Goal: Information Seeking & Learning: Learn about a topic

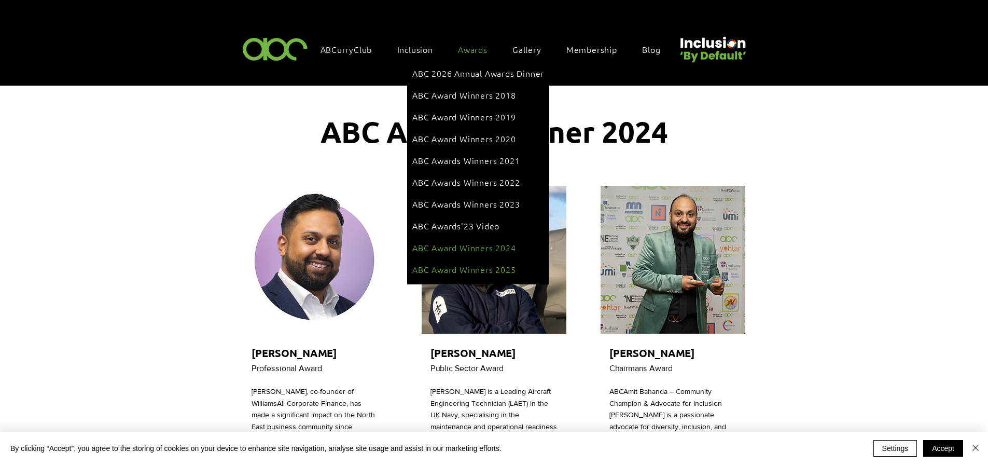
click at [475, 263] on span "ABC Award Winners 2025" at bounding box center [464, 268] width 104 height 11
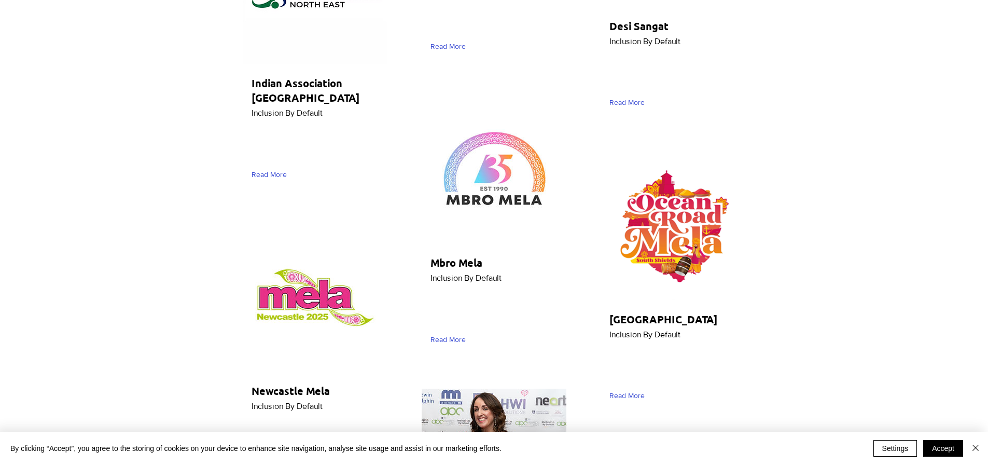
scroll to position [4264, 0]
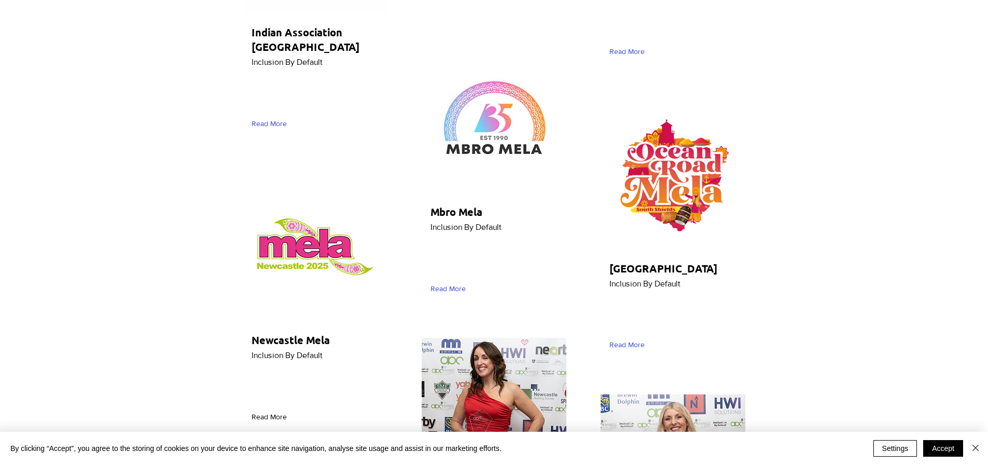
click at [277, 412] on span "Read More" at bounding box center [269, 417] width 35 height 10
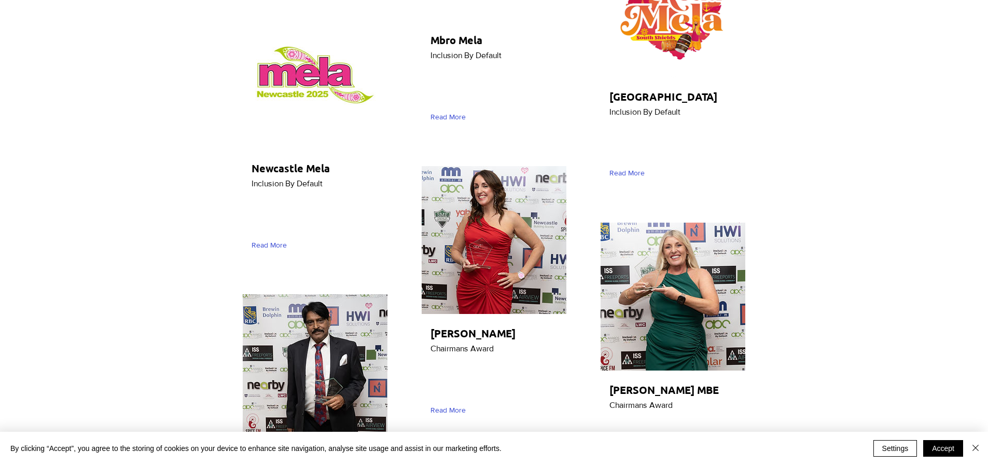
scroll to position [4316, 0]
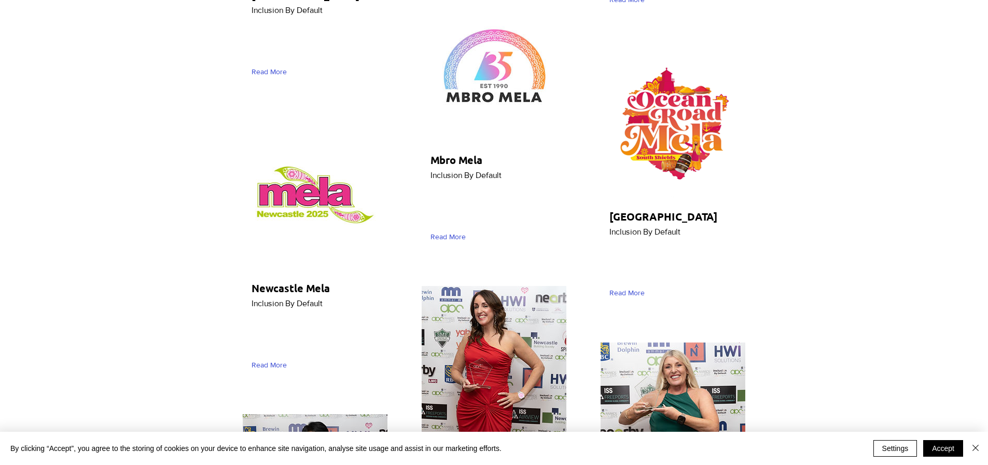
click at [940, 443] on button "Accept" at bounding box center [943, 448] width 40 height 17
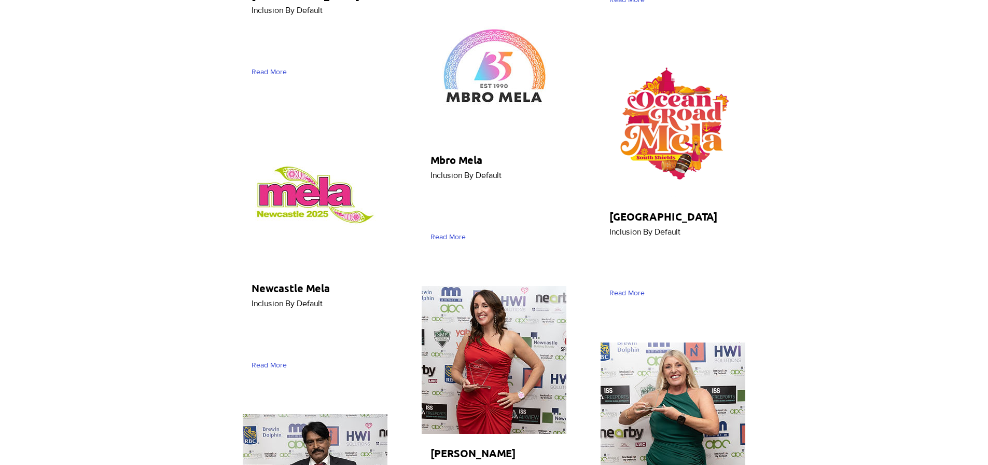
click at [467, 286] on img "main content" at bounding box center [494, 360] width 145 height 148
click at [463, 286] on img "main content" at bounding box center [494, 360] width 145 height 148
drag, startPoint x: 481, startPoint y: 120, endPoint x: 510, endPoint y: 181, distance: 67.5
click at [481, 286] on img "main content" at bounding box center [494, 360] width 145 height 148
click at [485, 286] on img "main content" at bounding box center [494, 360] width 145 height 148
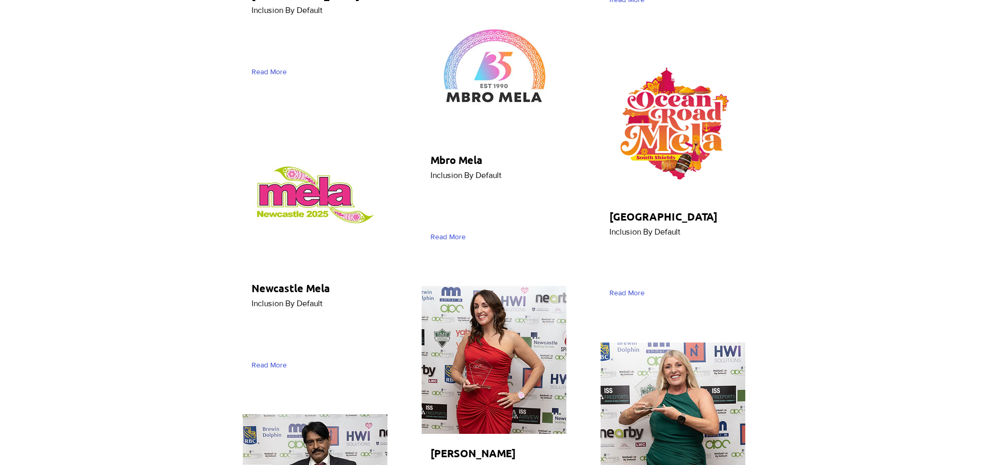
click at [492, 286] on img "main content" at bounding box center [494, 360] width 145 height 148
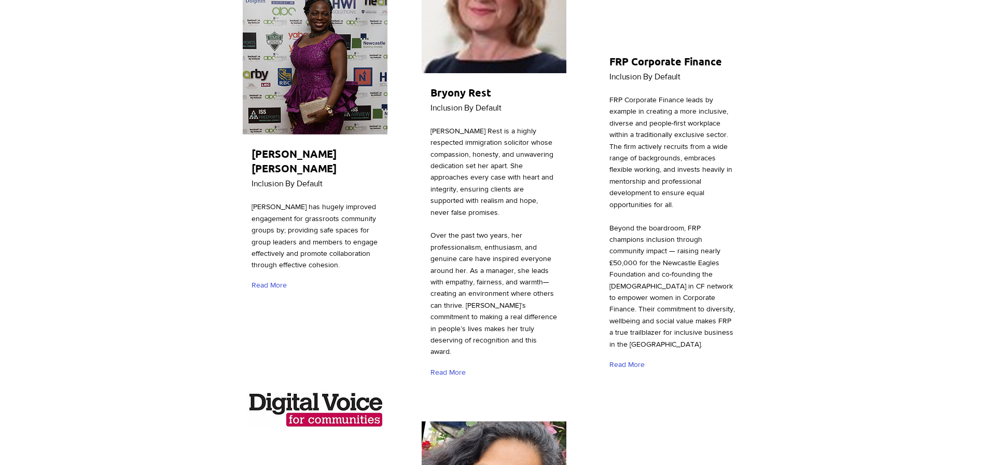
scroll to position [2697, 0]
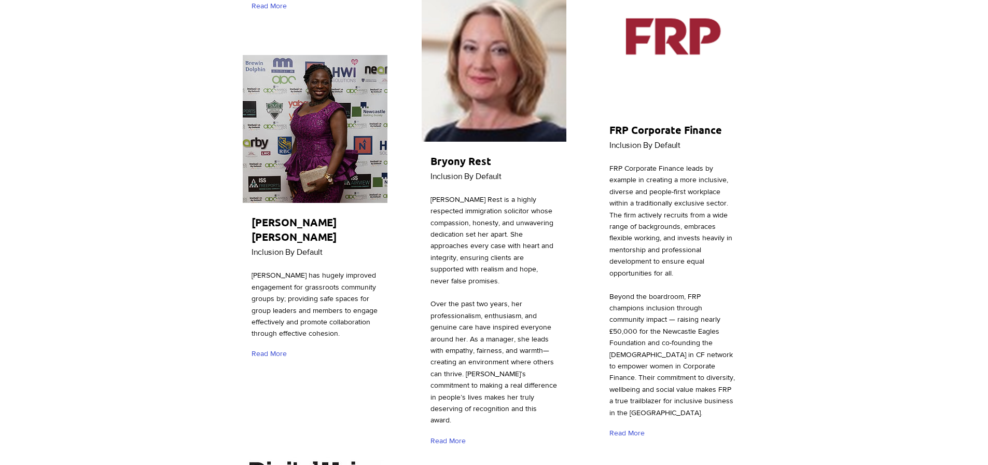
drag, startPoint x: 818, startPoint y: 61, endPoint x: 882, endPoint y: 8, distance: 82.9
